Goal: Check status

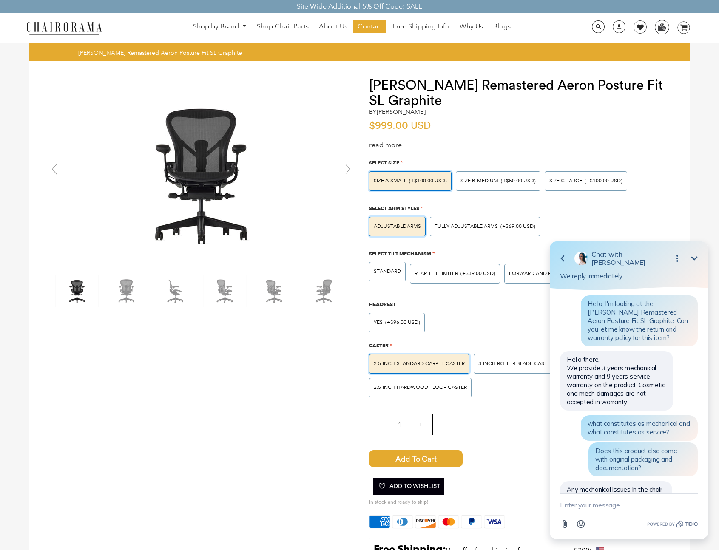
scroll to position [172, 0]
click at [618, 28] on span at bounding box center [618, 27] width 13 height 15
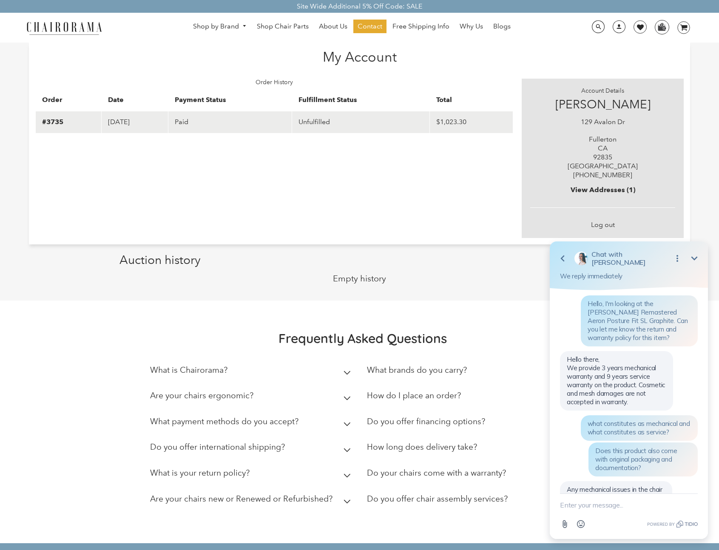
scroll to position [172, 0]
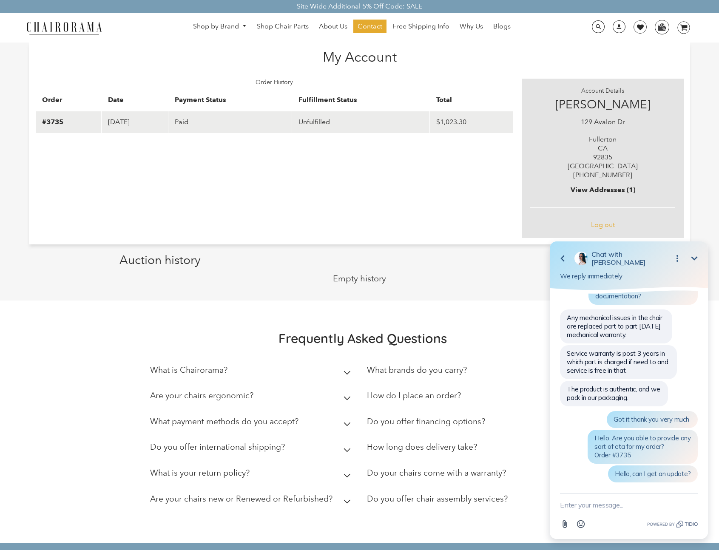
click at [600, 222] on link "Log out" at bounding box center [603, 225] width 24 height 8
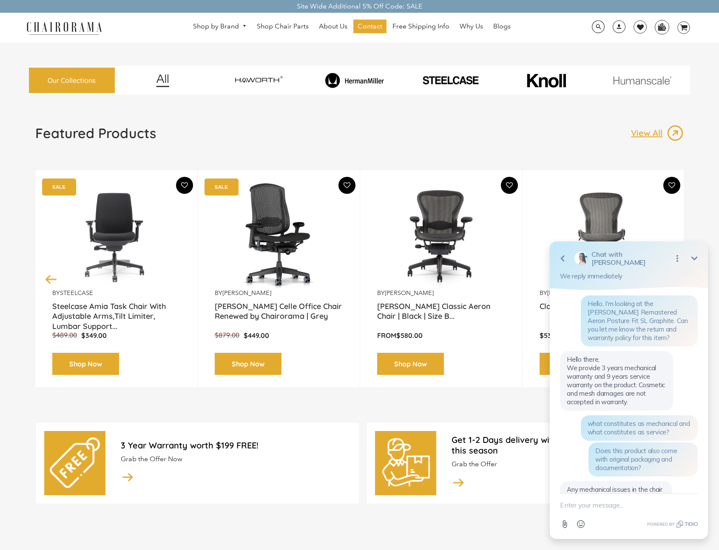
scroll to position [172, 0]
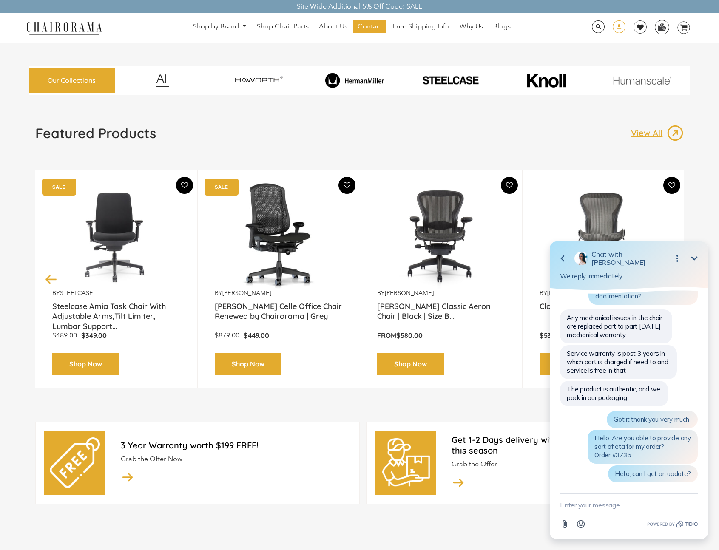
click at [617, 27] on span at bounding box center [618, 27] width 13 height 15
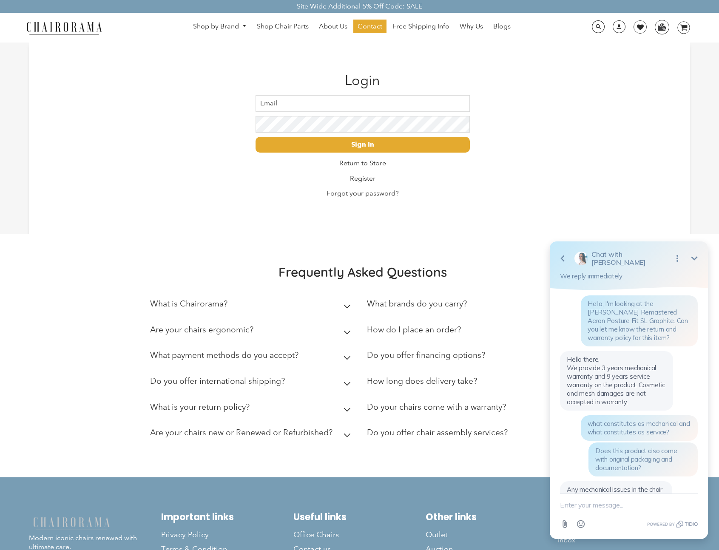
scroll to position [172, 0]
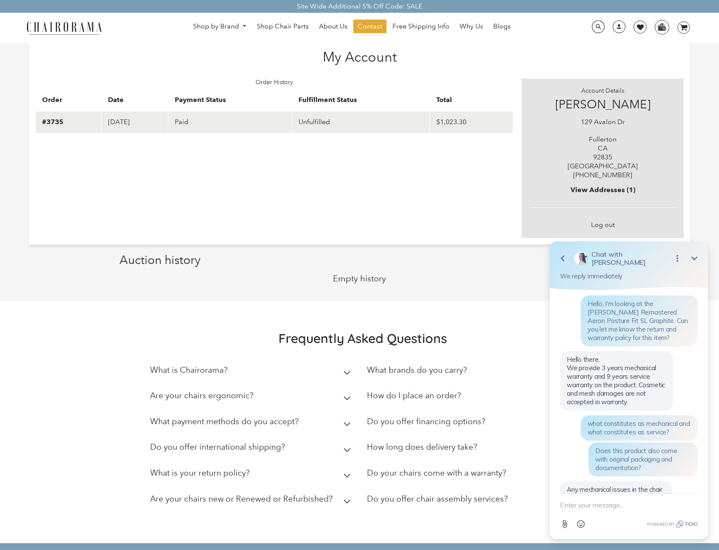
scroll to position [172, 0]
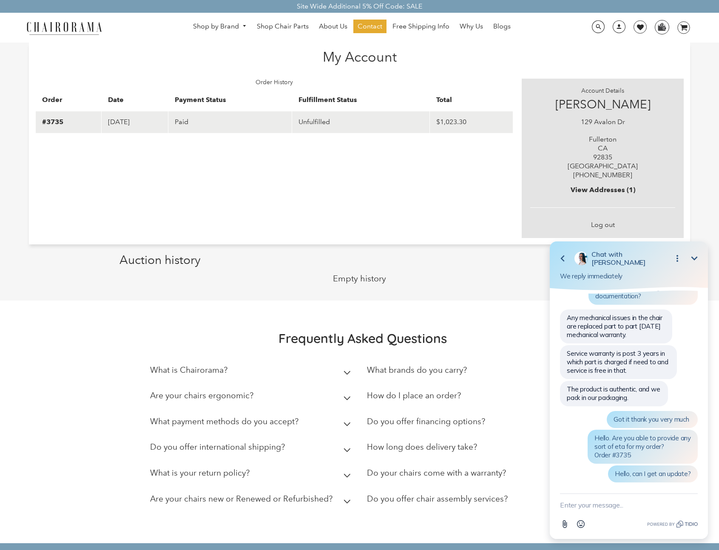
click at [394, 129] on td "Unfulfilled" at bounding box center [361, 122] width 138 height 22
click at [332, 121] on td "Unfulfilled" at bounding box center [361, 122] width 138 height 22
click at [234, 127] on td "Paid" at bounding box center [230, 122] width 124 height 22
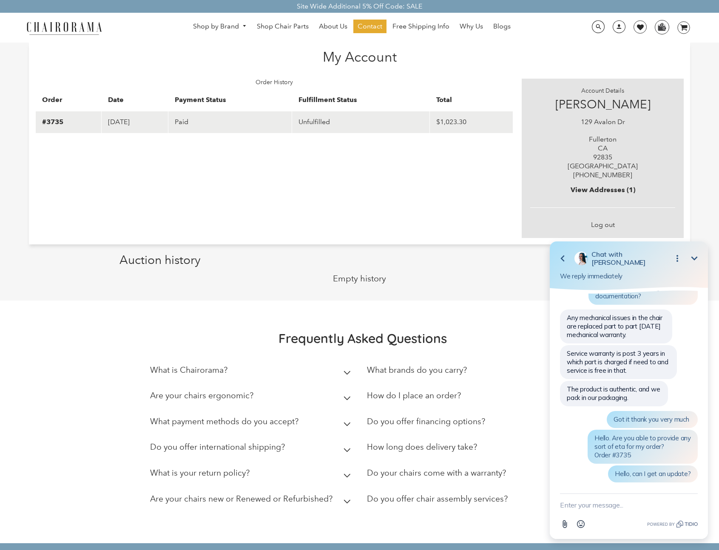
click at [233, 127] on td "Paid" at bounding box center [230, 122] width 124 height 22
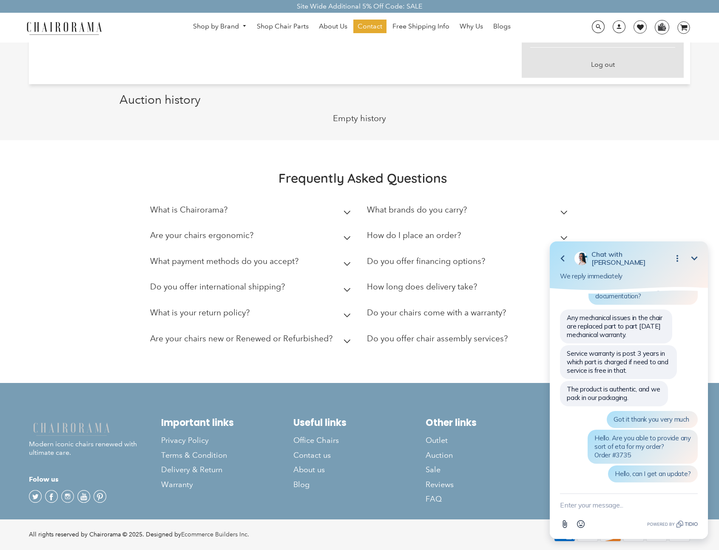
scroll to position [0, 0]
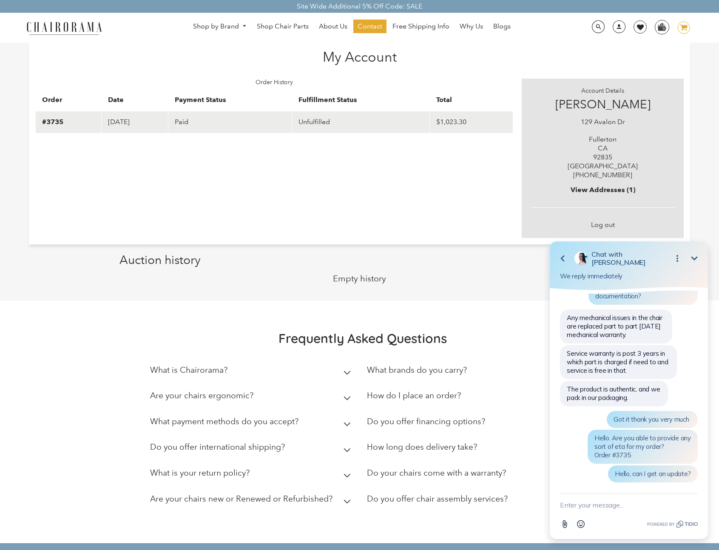
click at [684, 27] on icon at bounding box center [683, 28] width 7 height 6
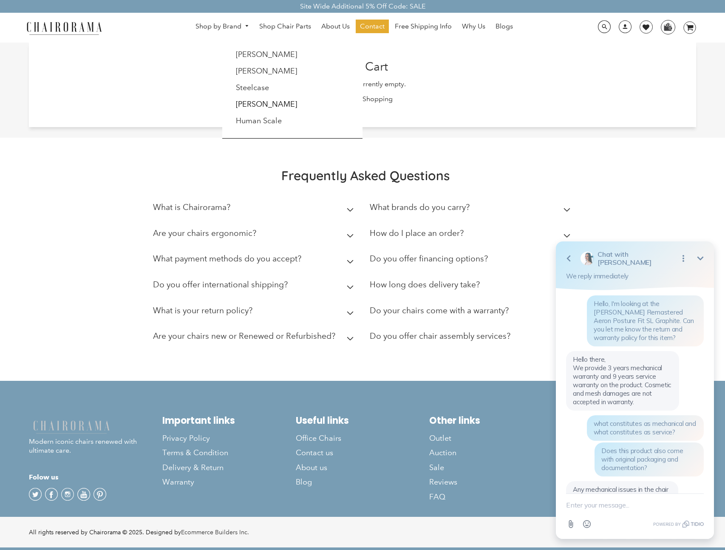
scroll to position [172, 0]
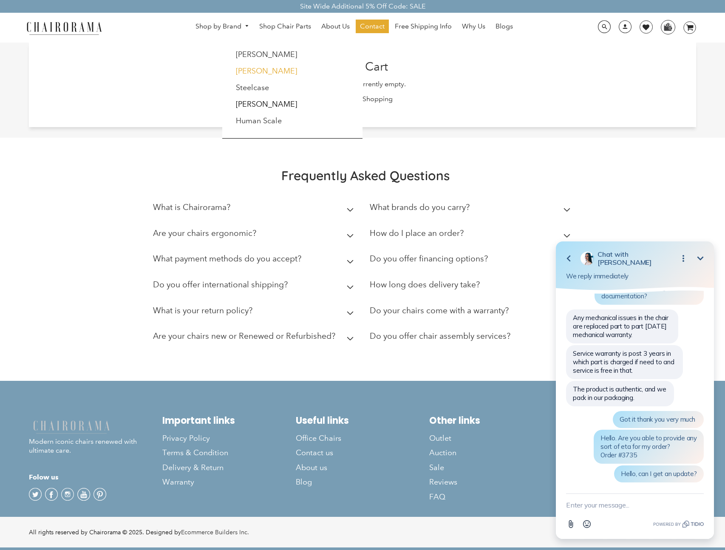
click at [254, 70] on link "[PERSON_NAME]" at bounding box center [266, 70] width 61 height 9
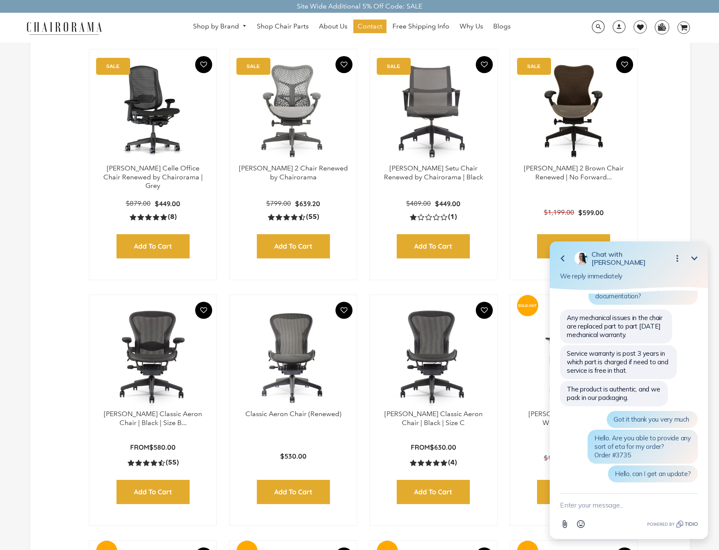
scroll to position [337, 0]
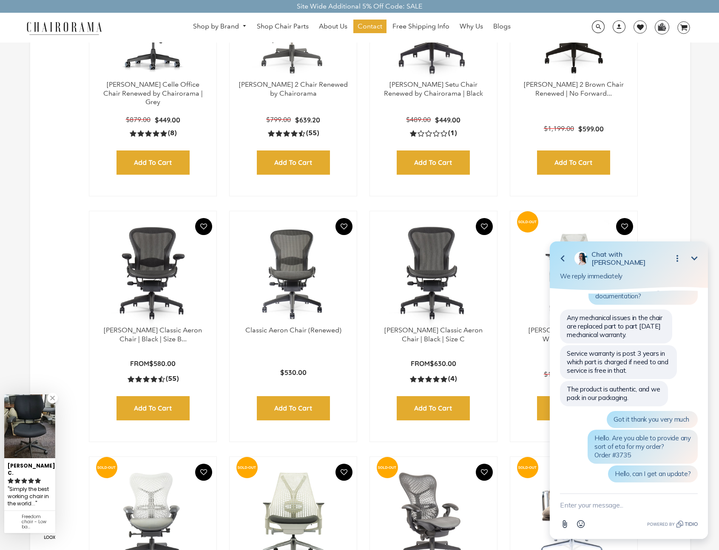
click at [295, 263] on img at bounding box center [293, 273] width 110 height 106
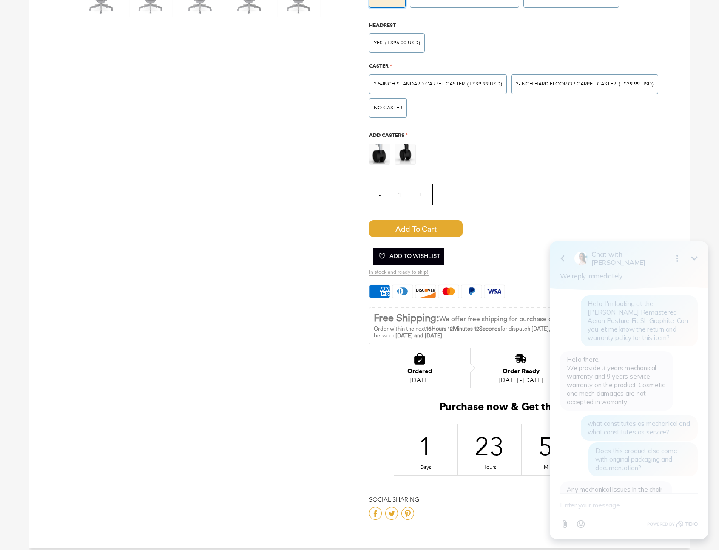
scroll to position [172, 0]
